Goal: Find specific page/section: Find specific page/section

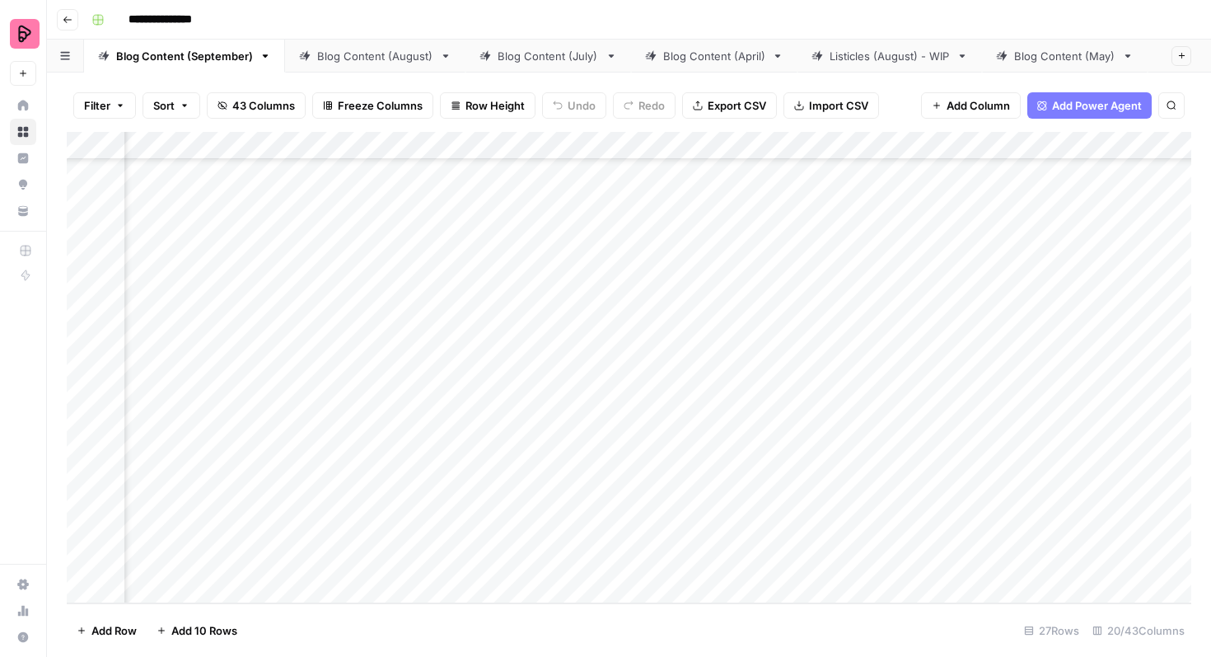
scroll to position [740, 0]
click at [390, 60] on div "Blog Content (August)" at bounding box center [375, 56] width 116 height 16
click at [174, 58] on div "Blog Content (September)" at bounding box center [184, 56] width 137 height 16
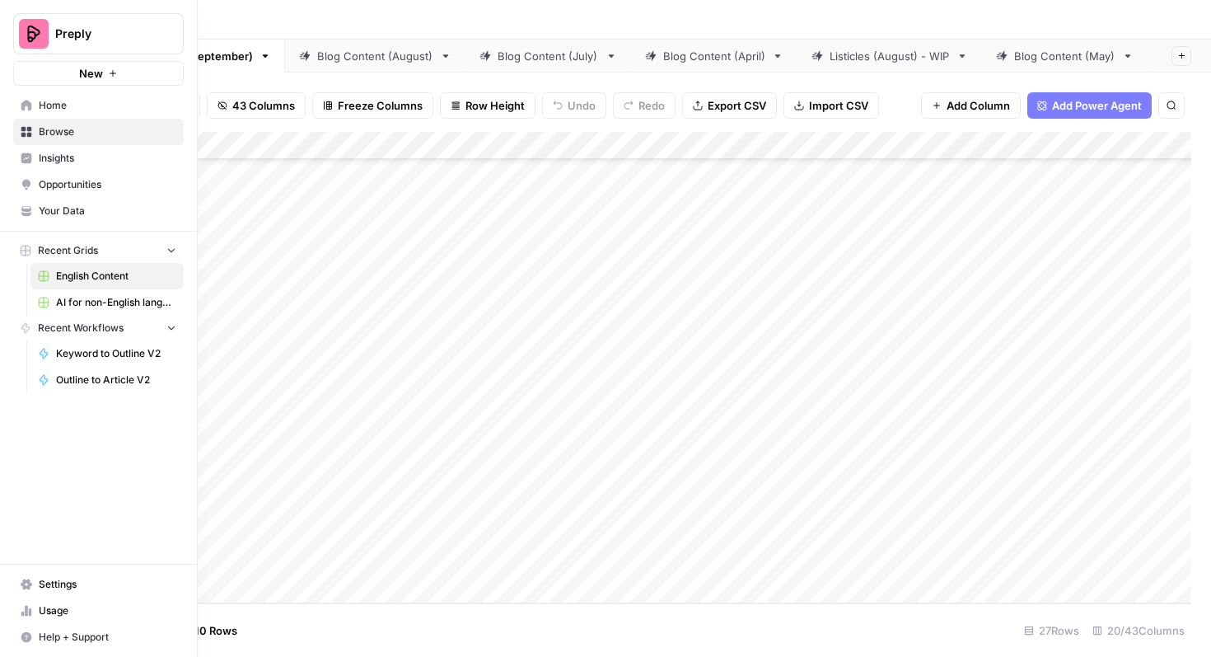
click at [72, 299] on span "AI for non-English languages" at bounding box center [116, 302] width 120 height 15
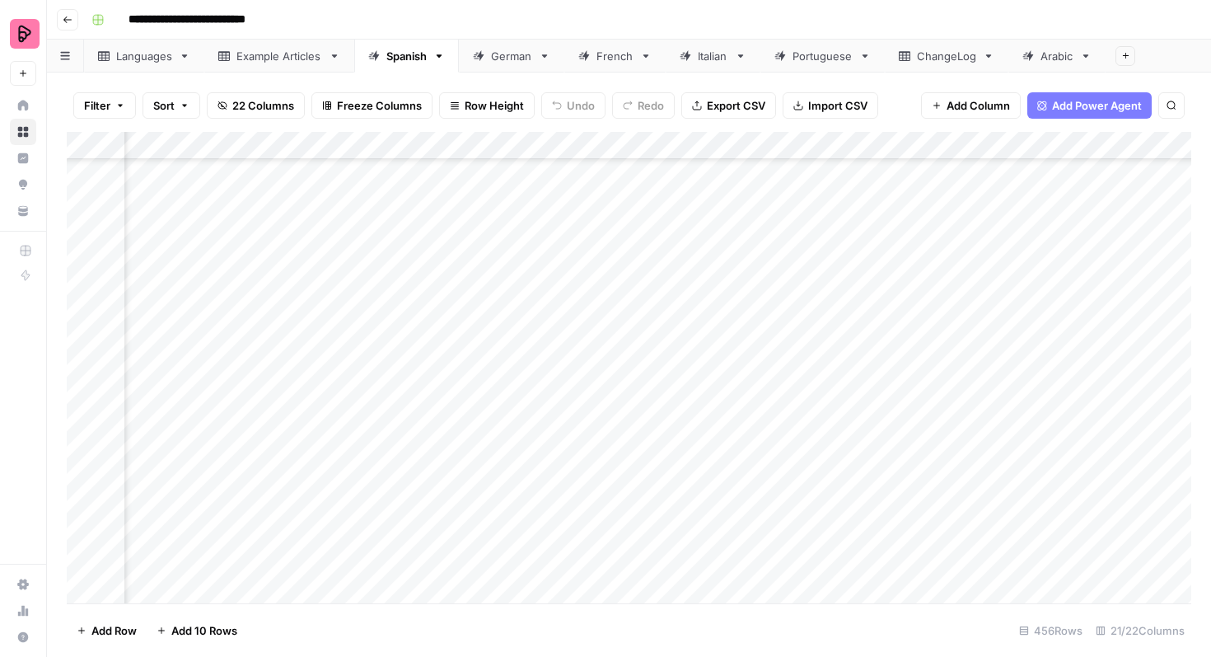
scroll to position [11841, 842]
click at [500, 58] on div "German" at bounding box center [511, 56] width 41 height 16
click at [607, 58] on div "French" at bounding box center [615, 56] width 37 height 16
